Goal: Task Accomplishment & Management: Complete application form

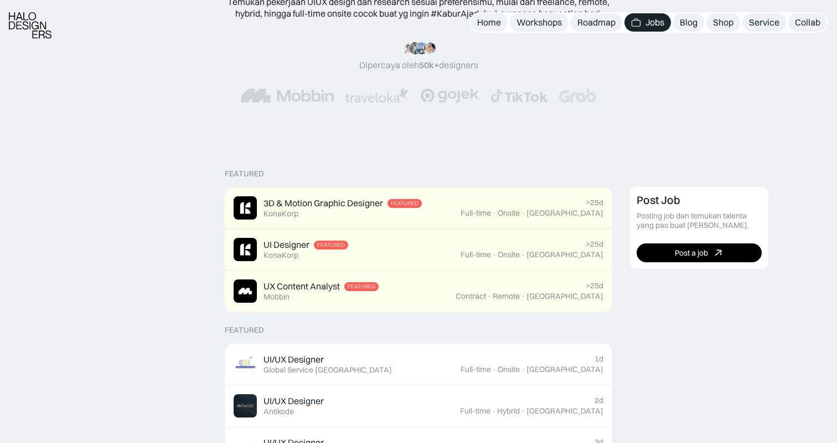
scroll to position [197, 0]
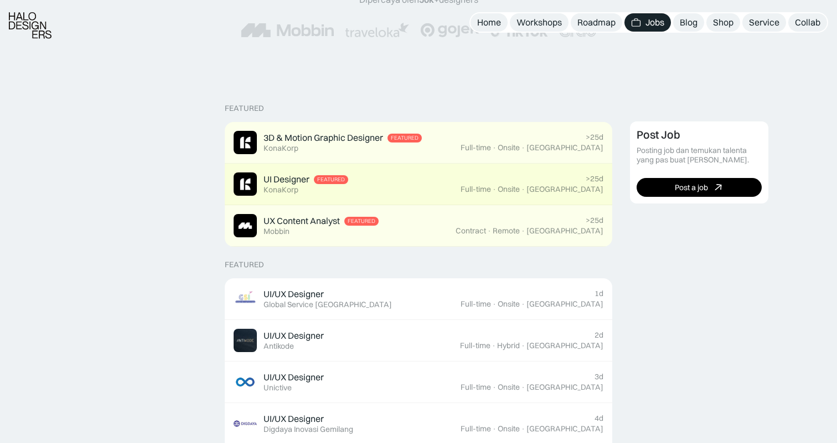
click at [285, 181] on div "UI Designer" at bounding box center [287, 179] width 46 height 12
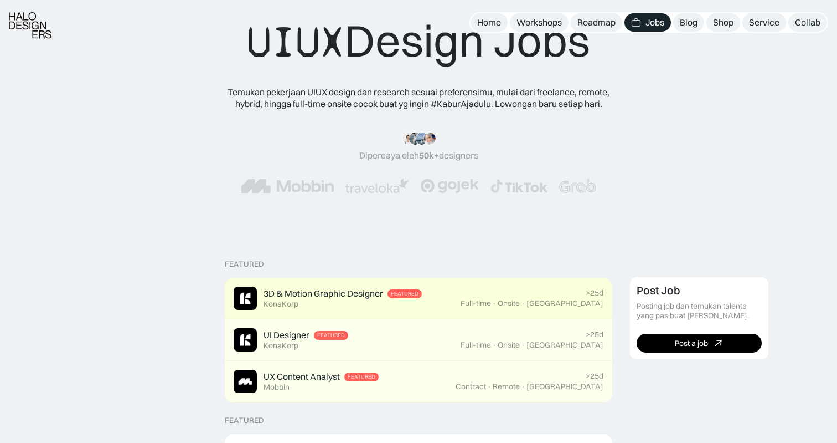
scroll to position [75, 0]
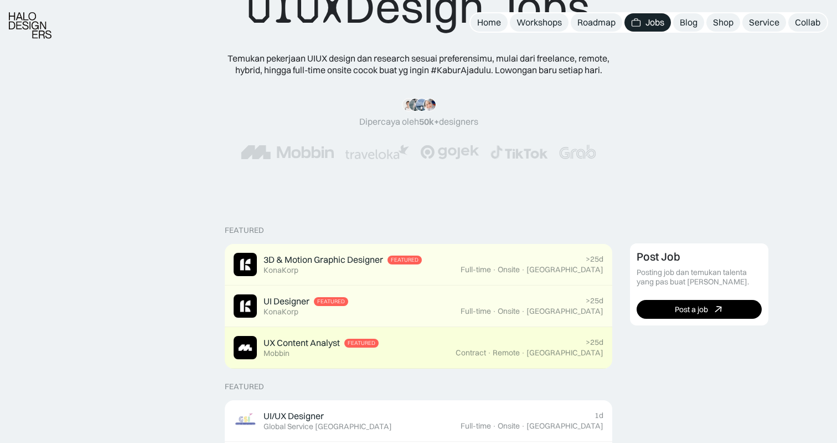
click at [312, 345] on div "UX Content Analyst" at bounding box center [302, 343] width 76 height 12
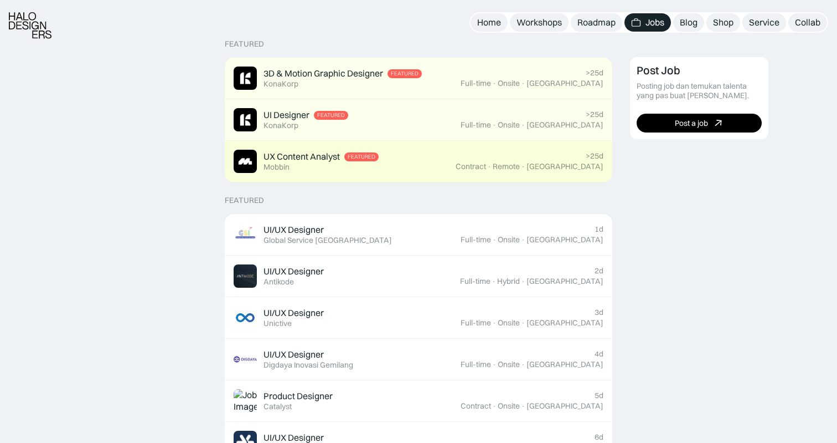
scroll to position [263, 0]
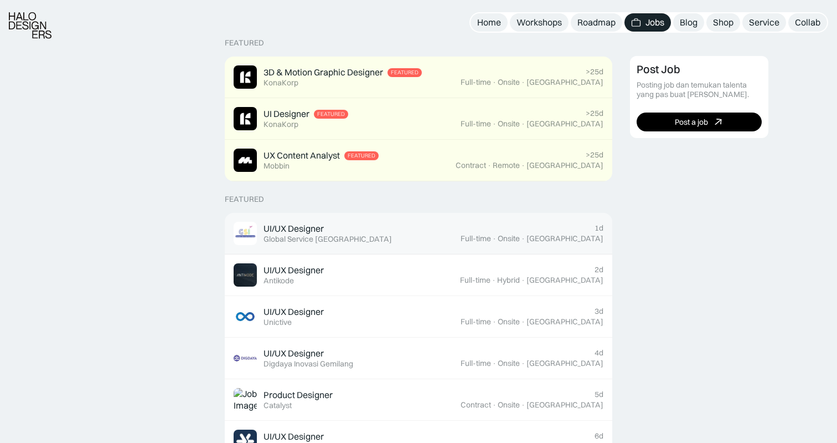
click at [420, 246] on link "UI/UX Designer Featured Global Service Indonesia 1d Full-time · Onsite · Jakarta" at bounding box center [419, 234] width 388 height 42
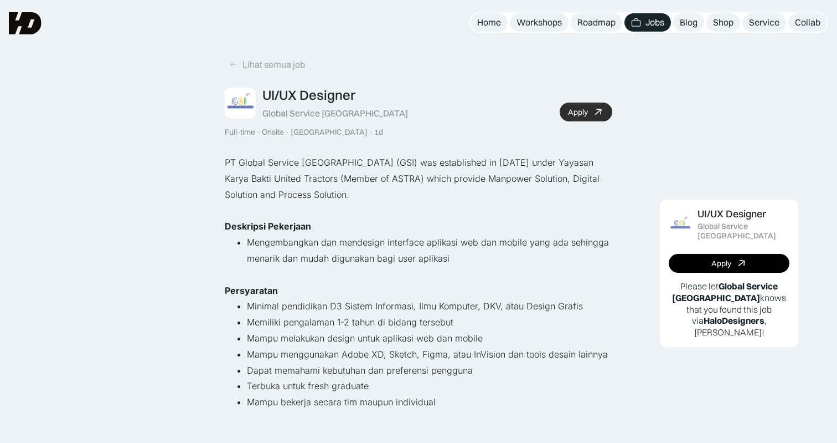
click at [584, 109] on div "Apply" at bounding box center [578, 111] width 20 height 9
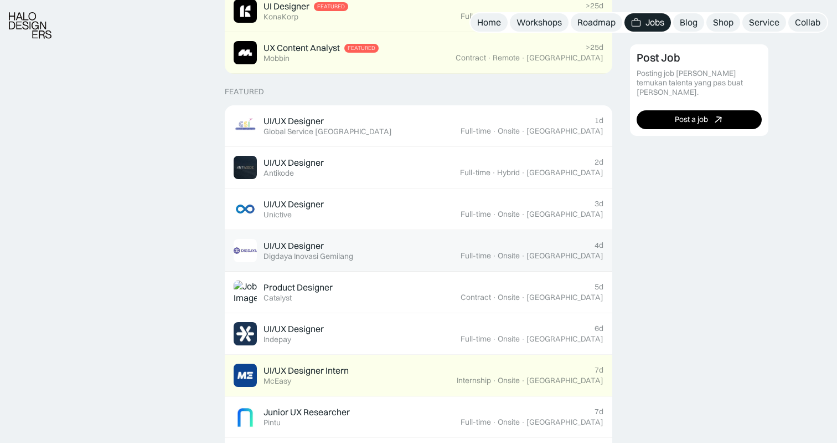
scroll to position [381, 0]
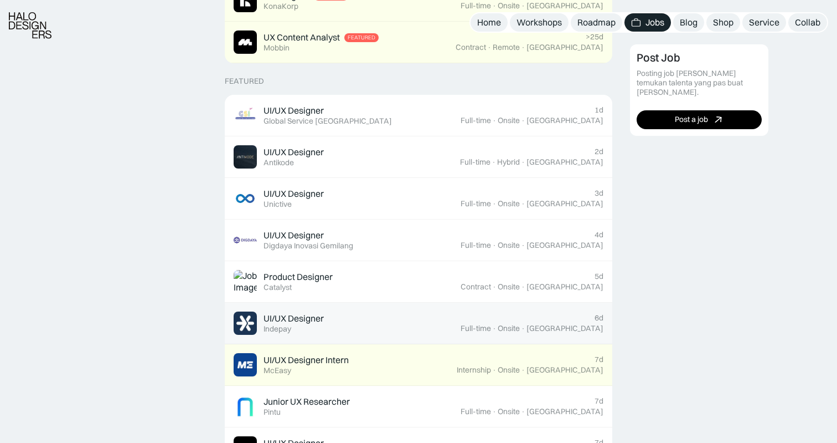
click at [431, 329] on div "UI/UX Designer Featured Indepay" at bounding box center [347, 322] width 227 height 23
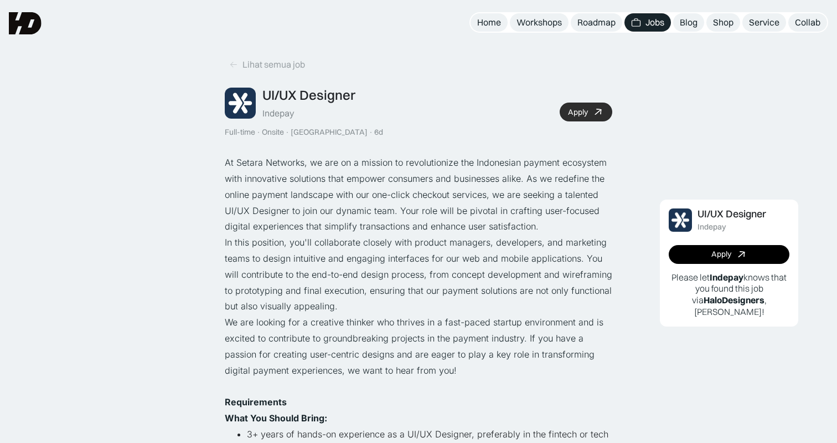
click at [570, 111] on div "Apply" at bounding box center [578, 111] width 20 height 9
